Goal: Transaction & Acquisition: Book appointment/travel/reservation

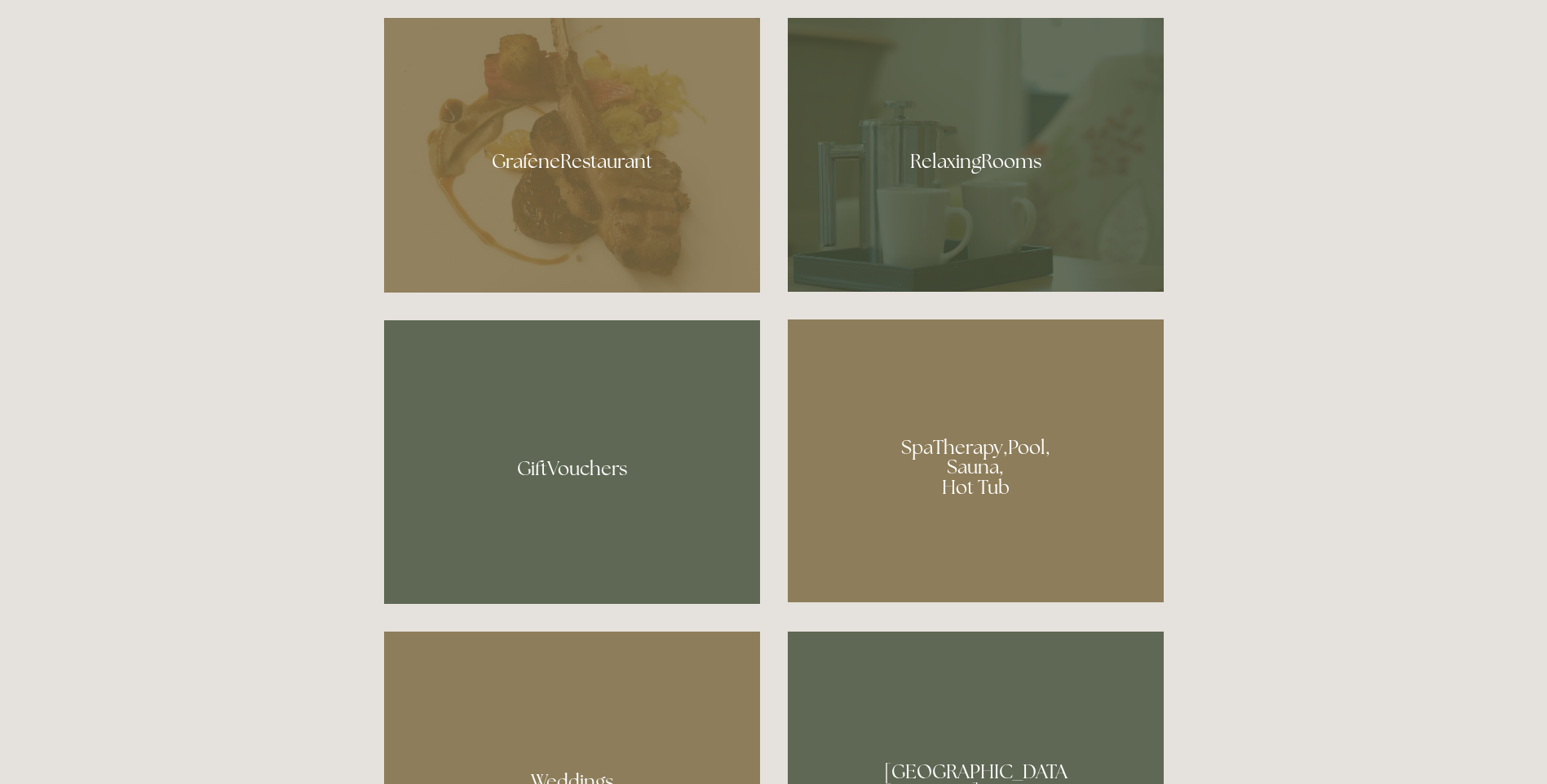
scroll to position [1223, 0]
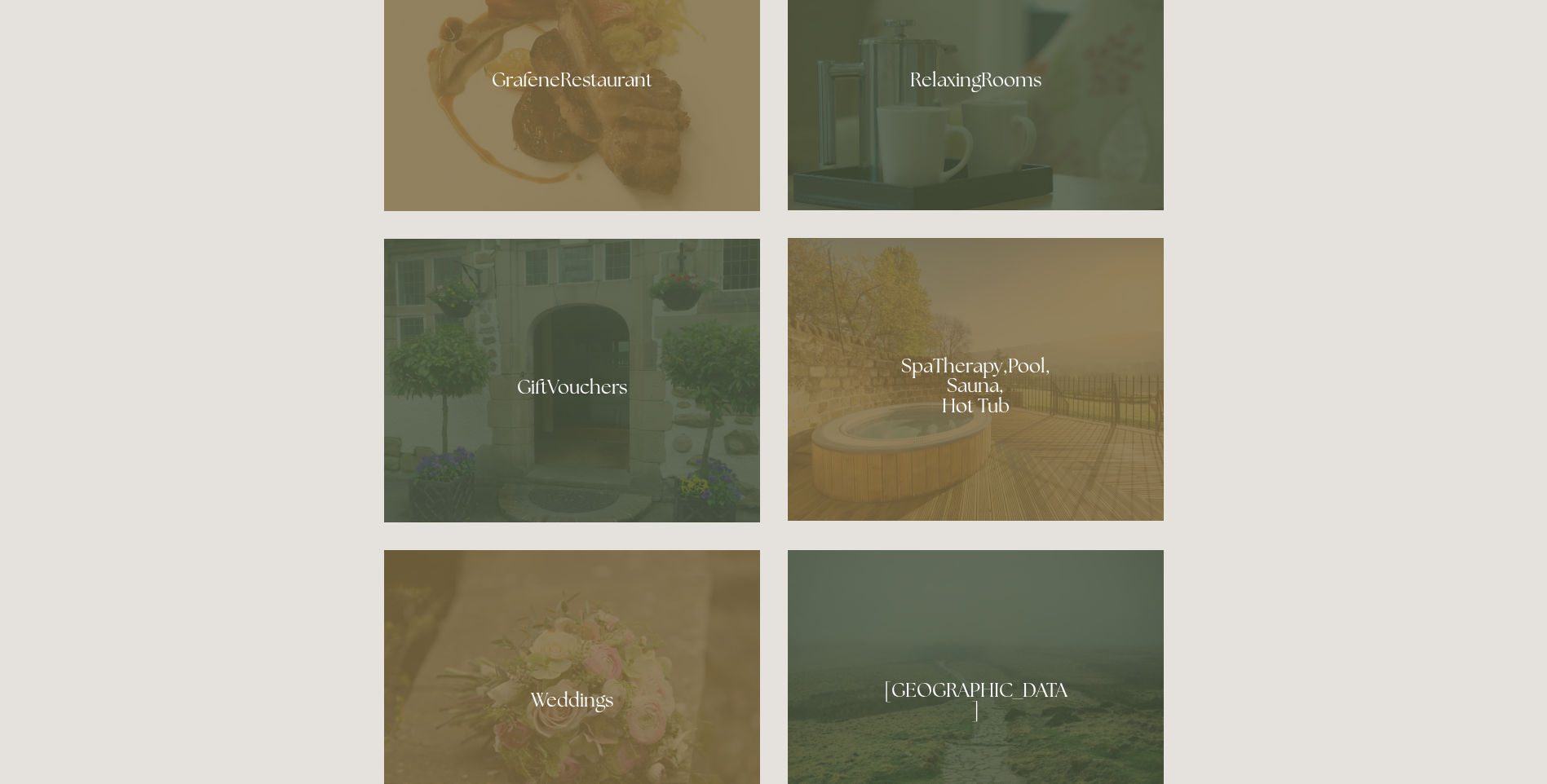
click at [981, 375] on div at bounding box center [976, 379] width 376 height 283
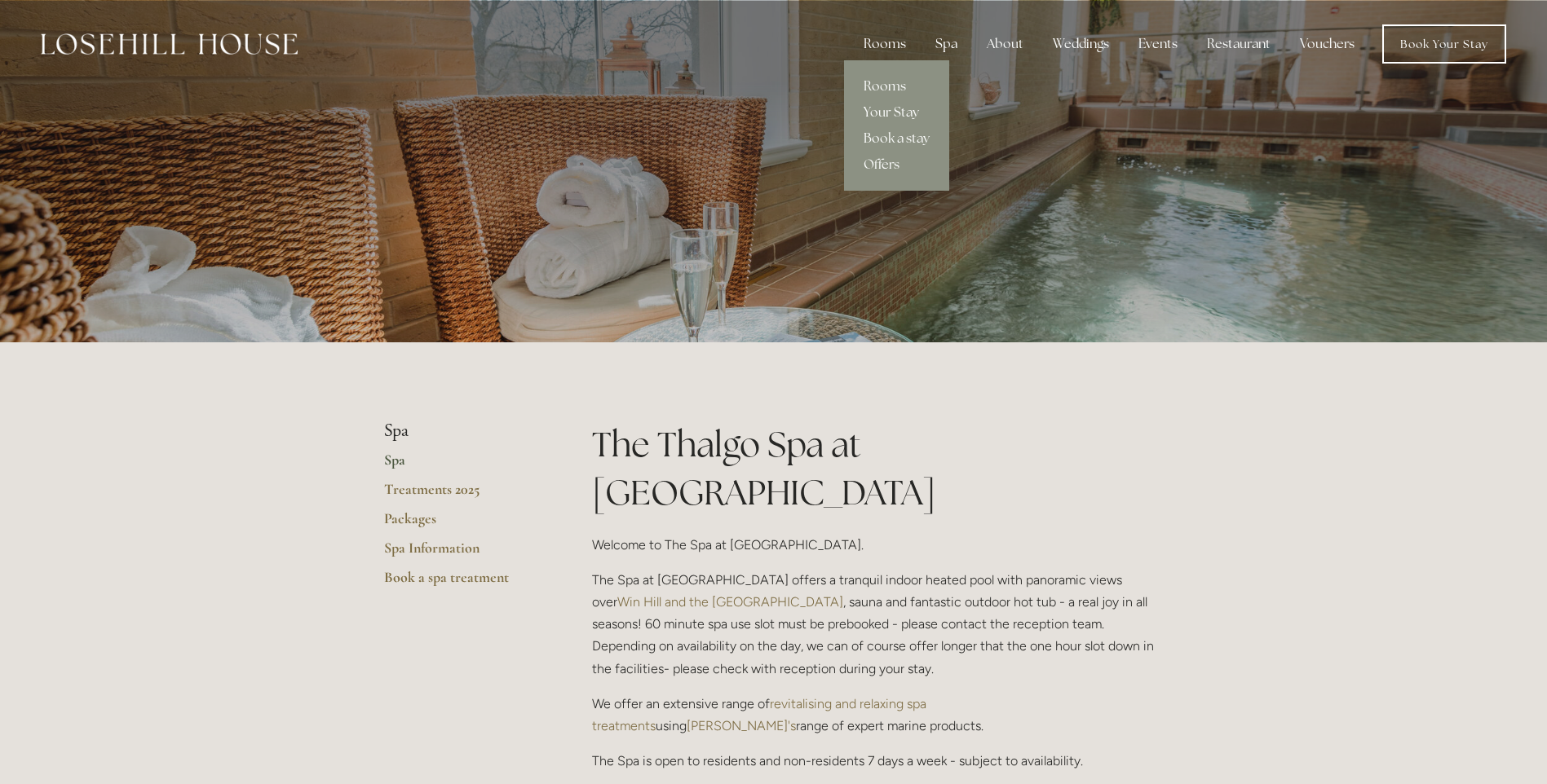
click at [887, 32] on div "Rooms" at bounding box center [885, 44] width 68 height 32
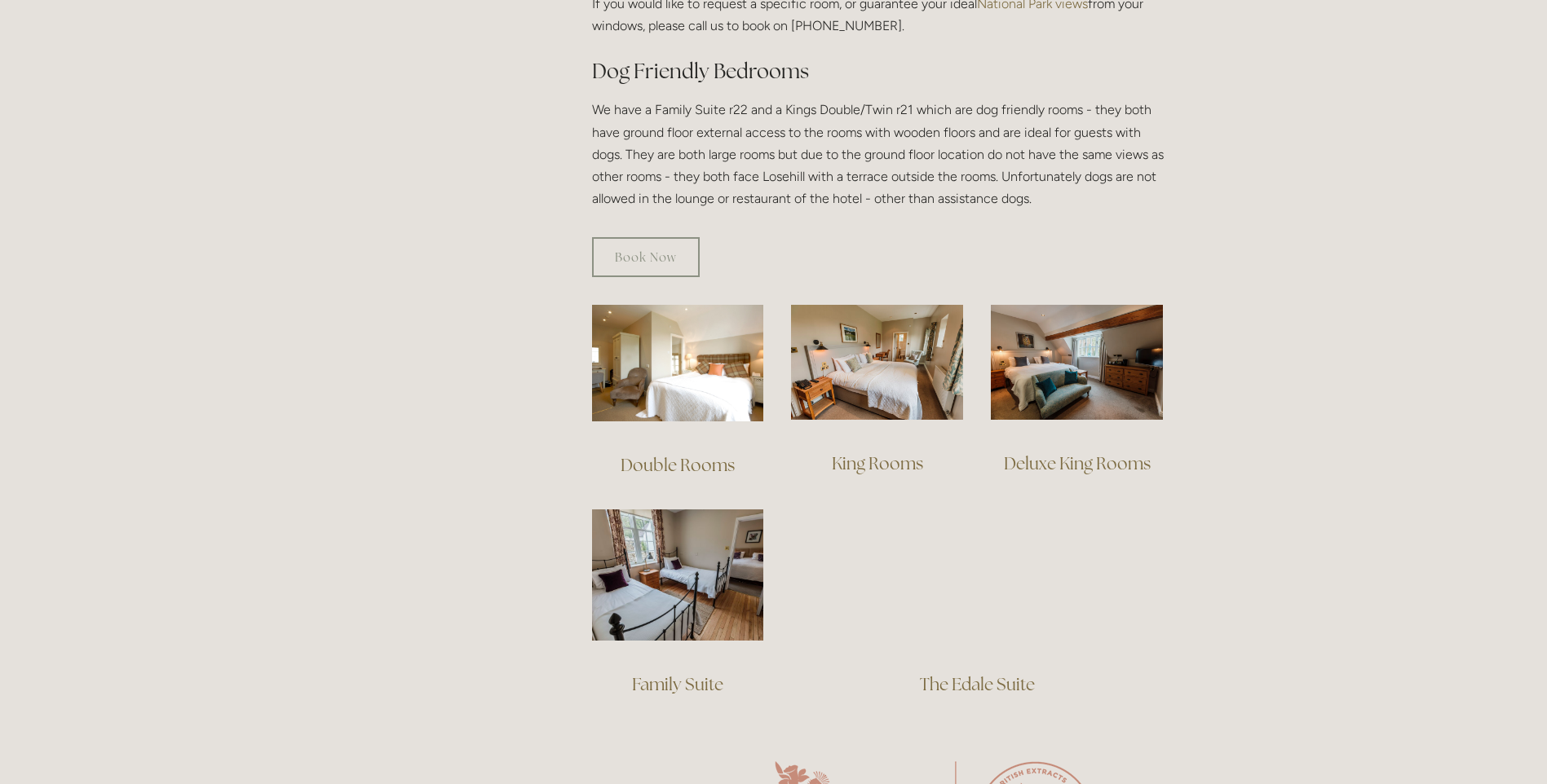
scroll to position [652, 0]
